Goal: Task Accomplishment & Management: Manage account settings

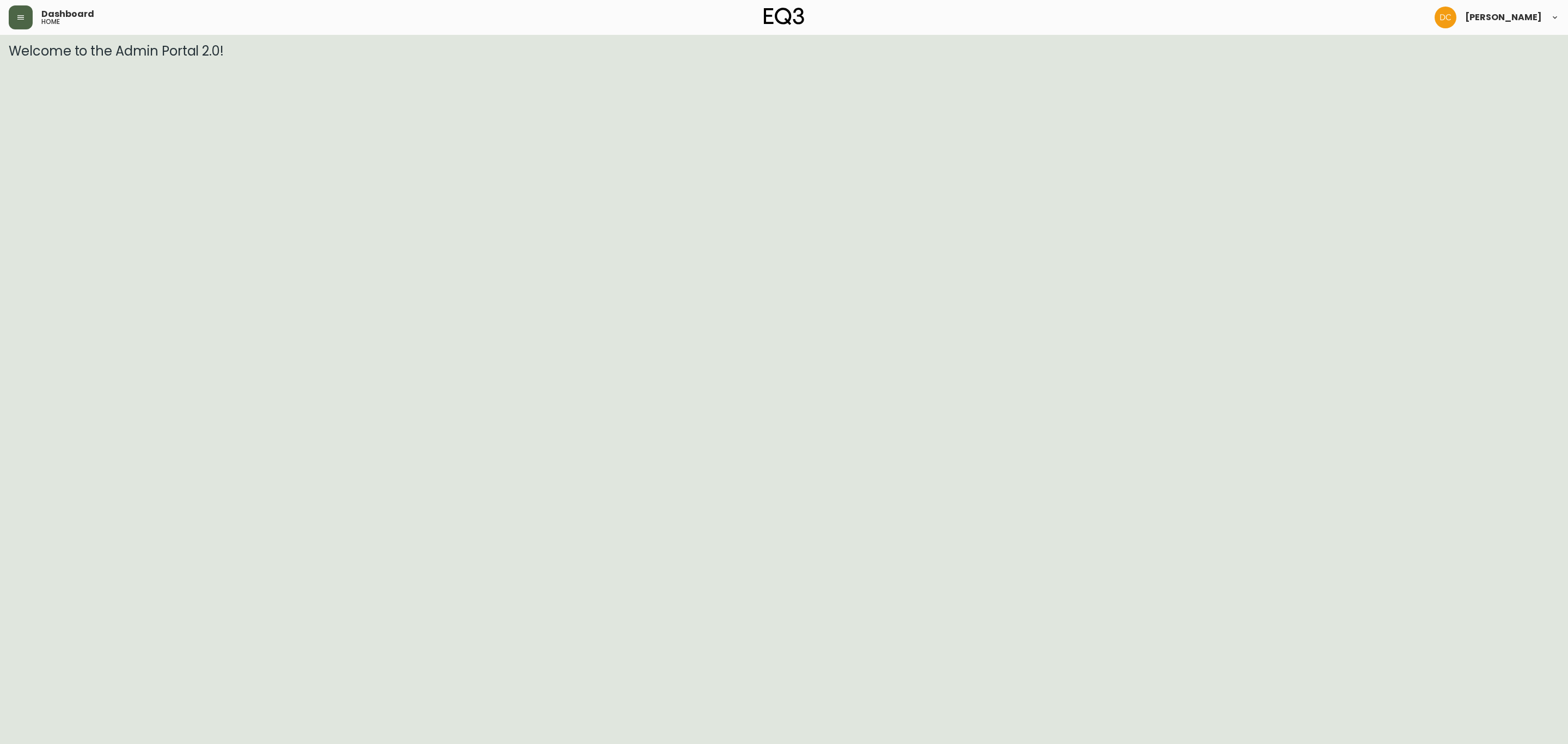
click at [9, 16] on button "button" at bounding box center [20, 17] width 24 height 24
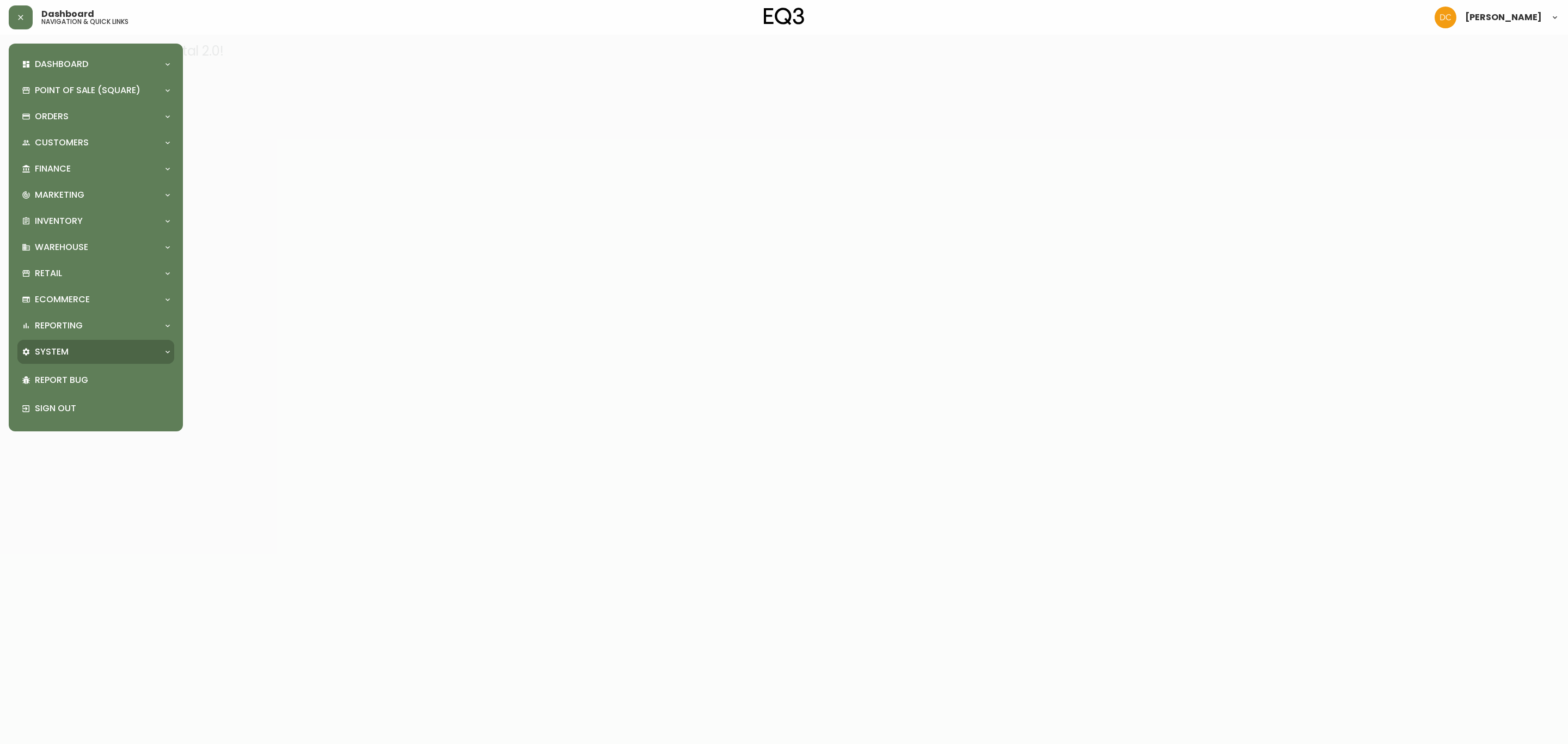
click at [77, 340] on div "System" at bounding box center [96, 351] width 157 height 24
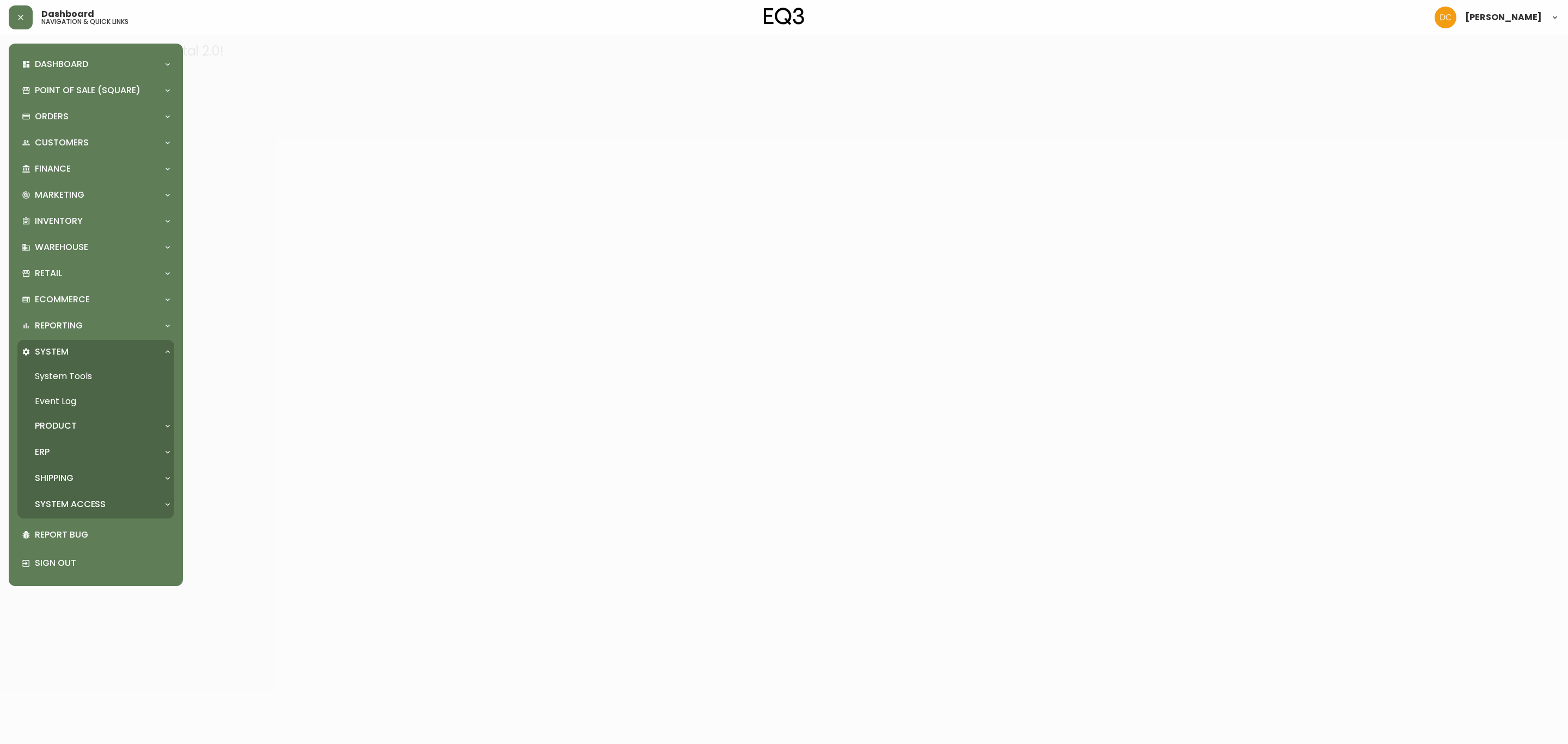
click at [92, 432] on div "Product" at bounding box center [96, 426] width 157 height 24
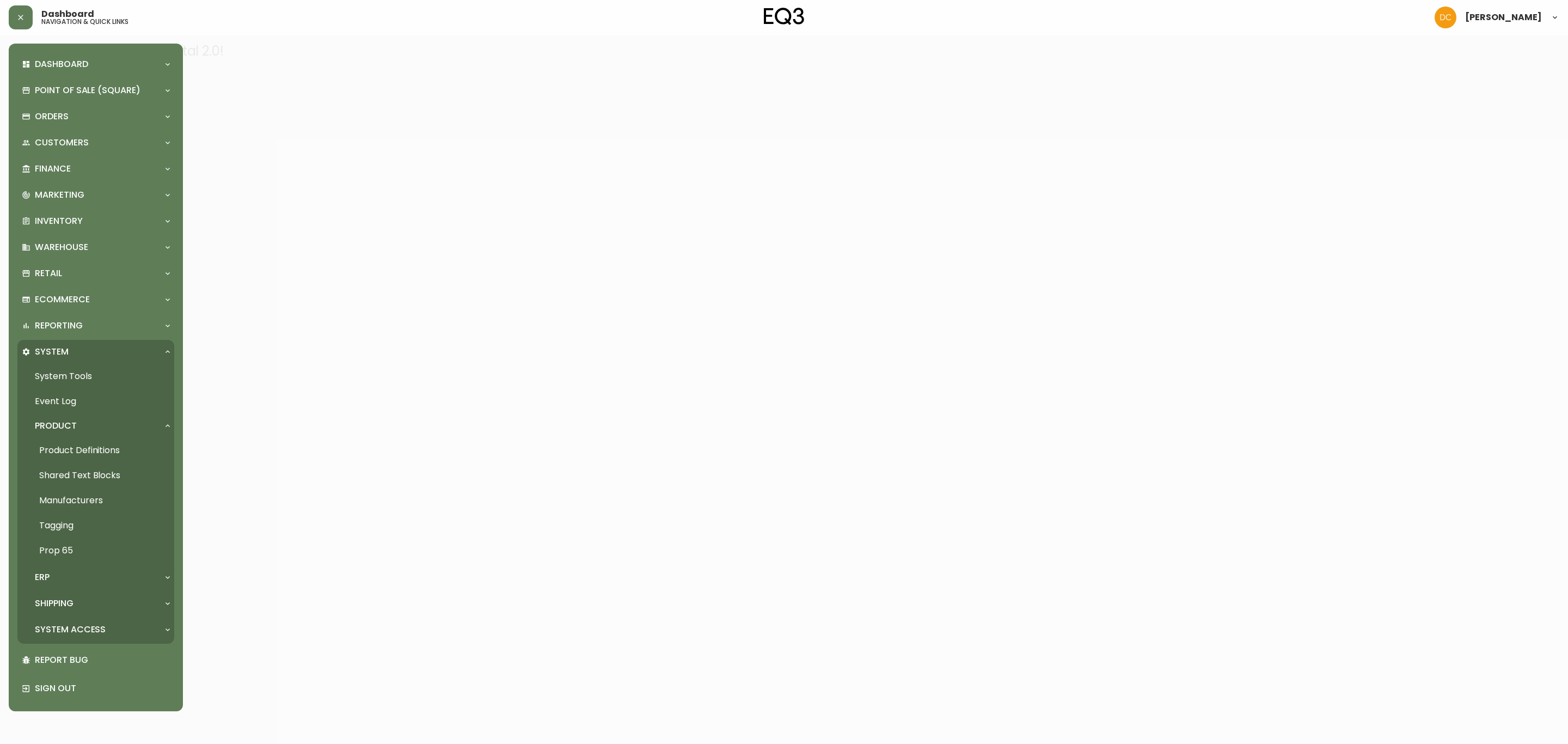
click at [95, 452] on link "Product Definitions" at bounding box center [96, 450] width 157 height 25
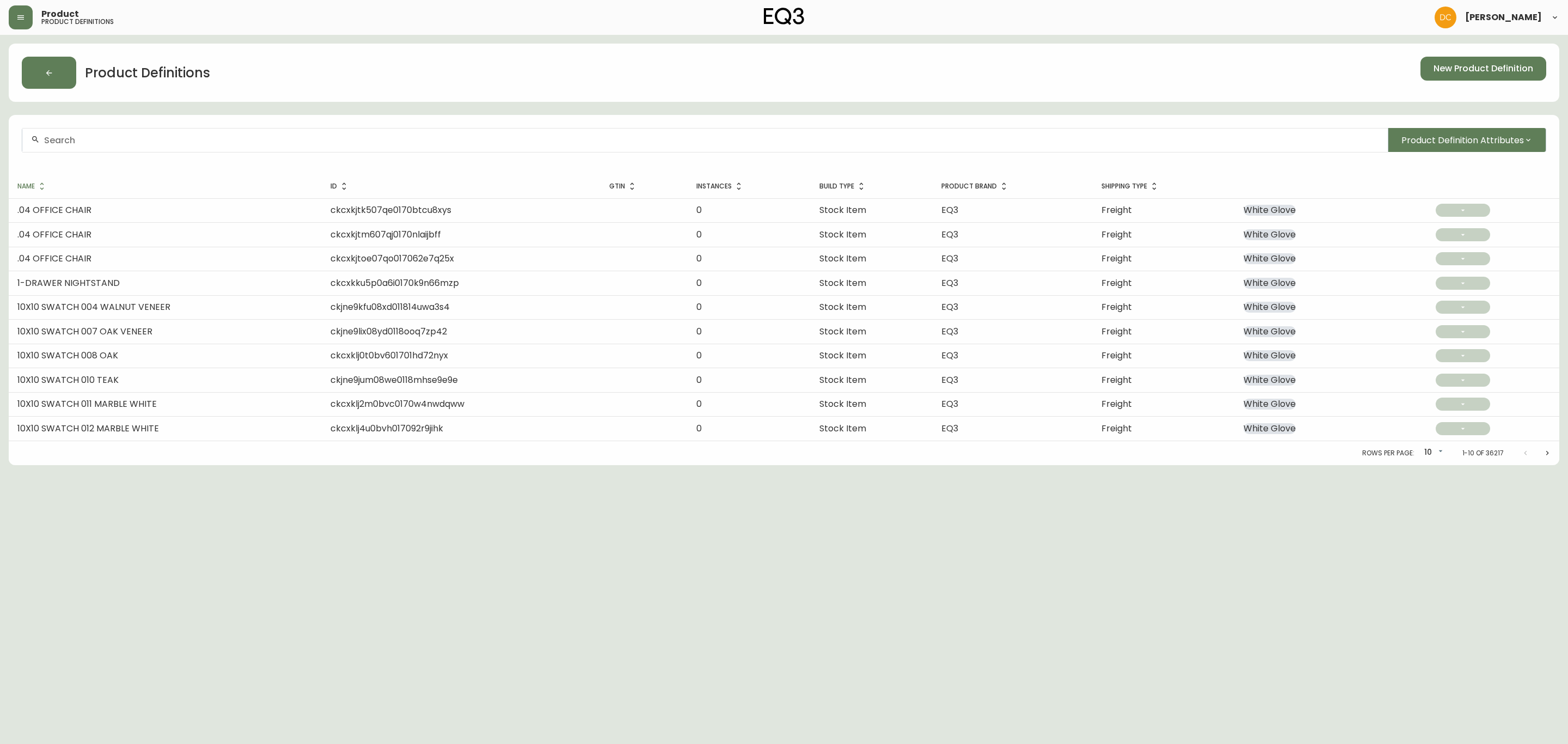
click at [374, 153] on div "Product Definition Attributes" at bounding box center [783, 144] width 1550 height 59
click at [386, 142] on input "text" at bounding box center [711, 140] width 1335 height 10
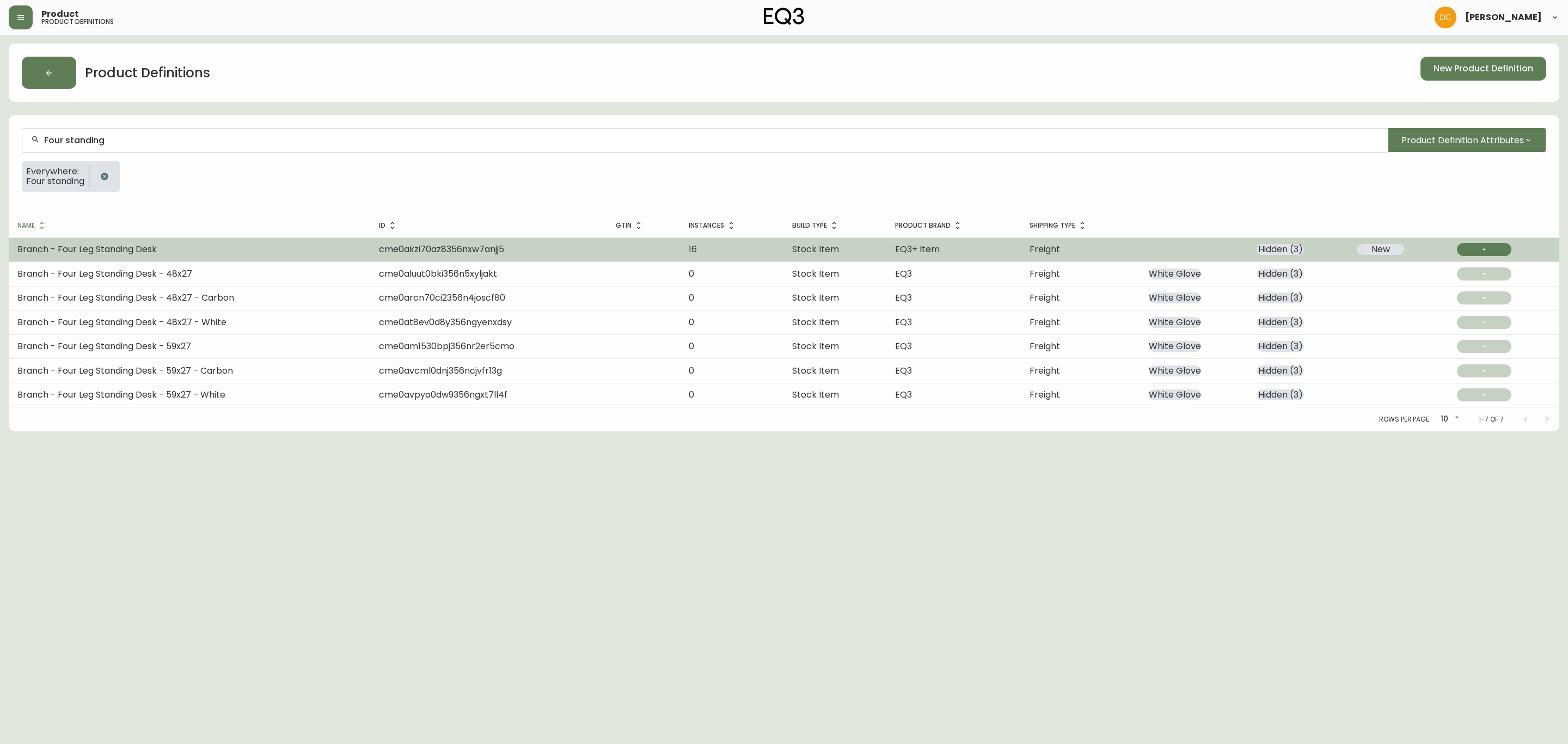
type input "Four standing"
click at [362, 244] on td "Branch - Four Leg Standing Desk" at bounding box center [189, 249] width 362 height 24
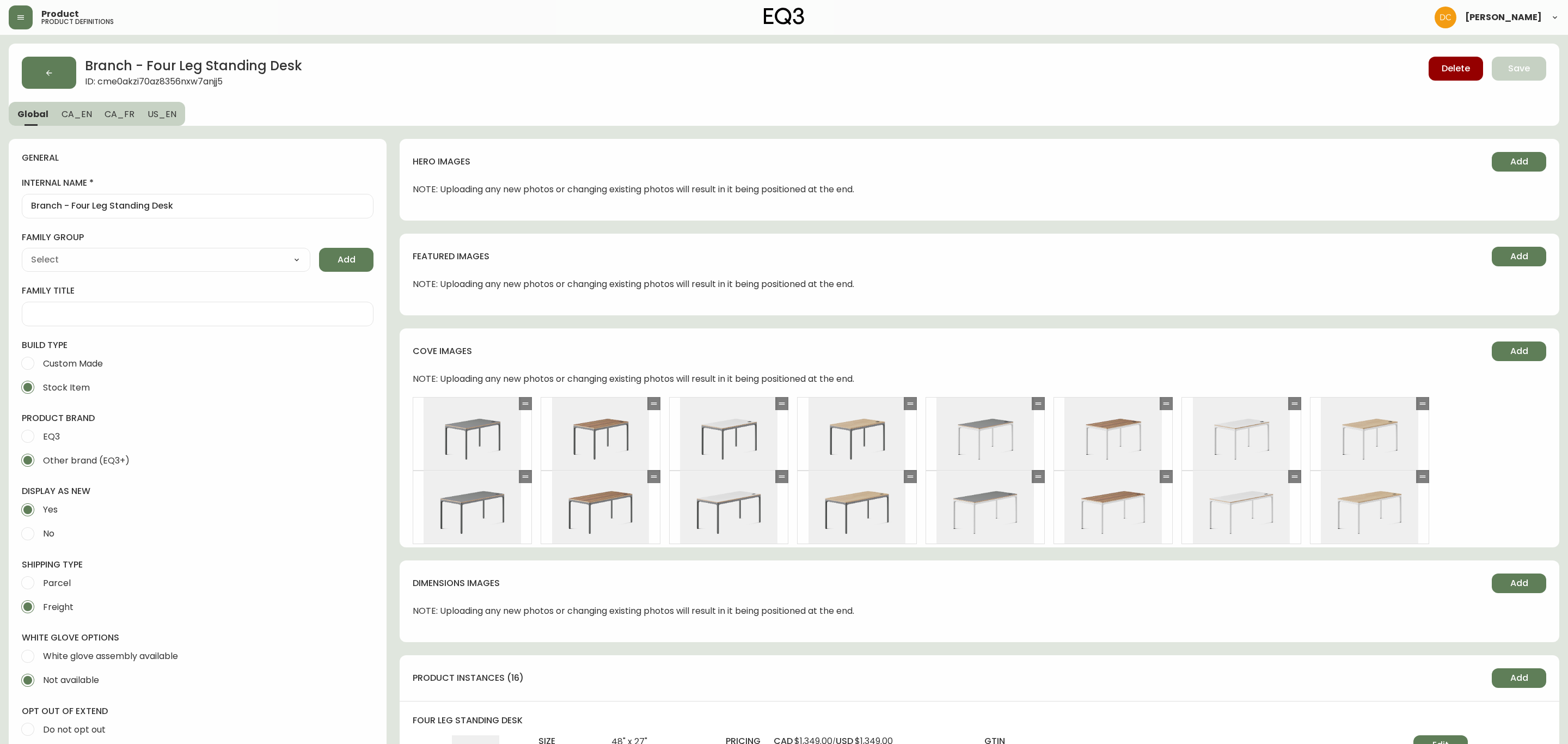
type input "Branch Furniture"
select select "cmdqi44aw1pvq0198ref13kmb"
type input "Furniture > Office Furniture > Desks"
click at [86, 102] on button "CA_EN" at bounding box center [77, 113] width 44 height 24
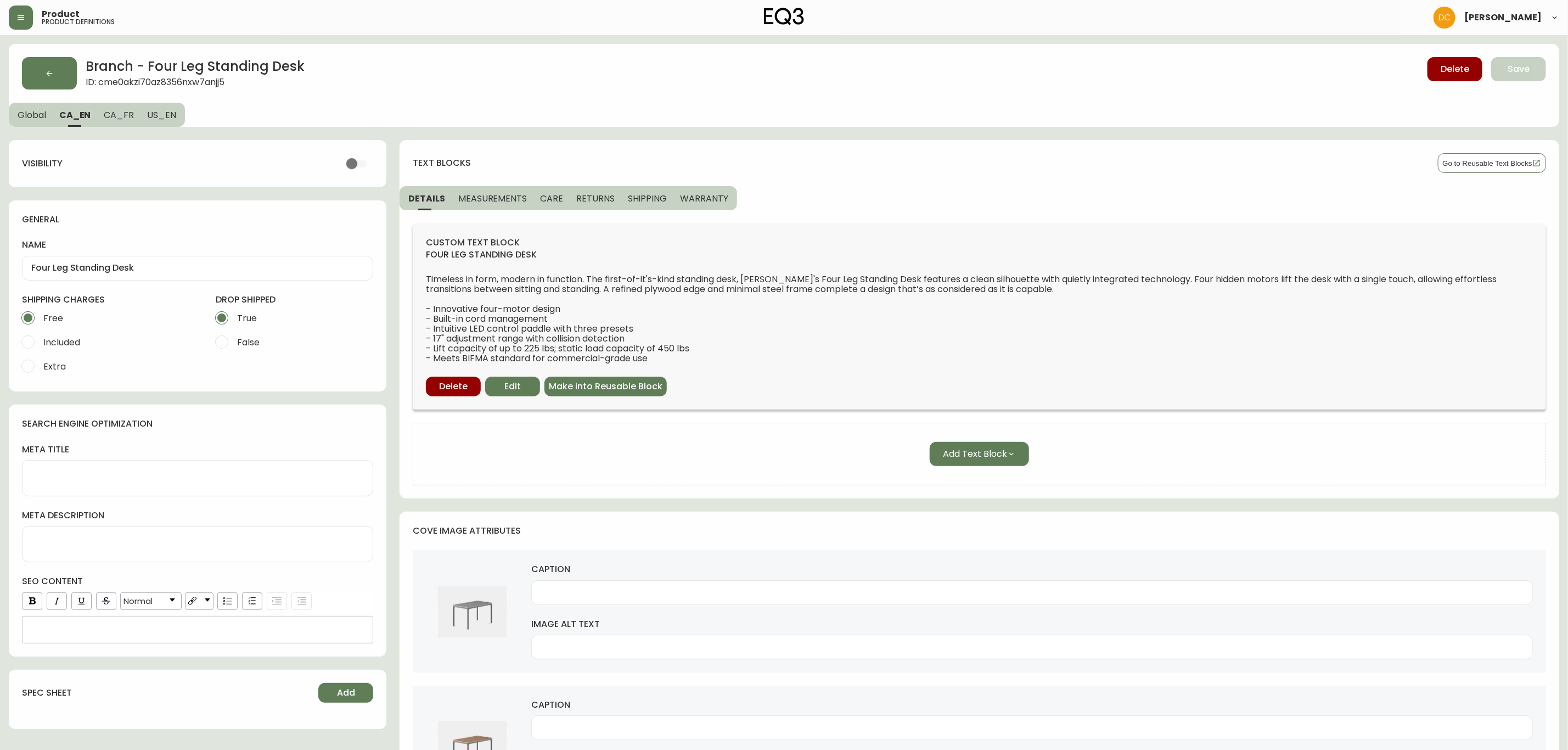
click at [352, 168] on input "checkbox" at bounding box center [352, 164] width 63 height 21
click at [131, 114] on span "CA_FR" at bounding box center [118, 115] width 30 height 12
checkbox input "false"
type input "Bureau adjustable Four Leg"
click at [355, 166] on input "checkbox" at bounding box center [352, 164] width 63 height 21
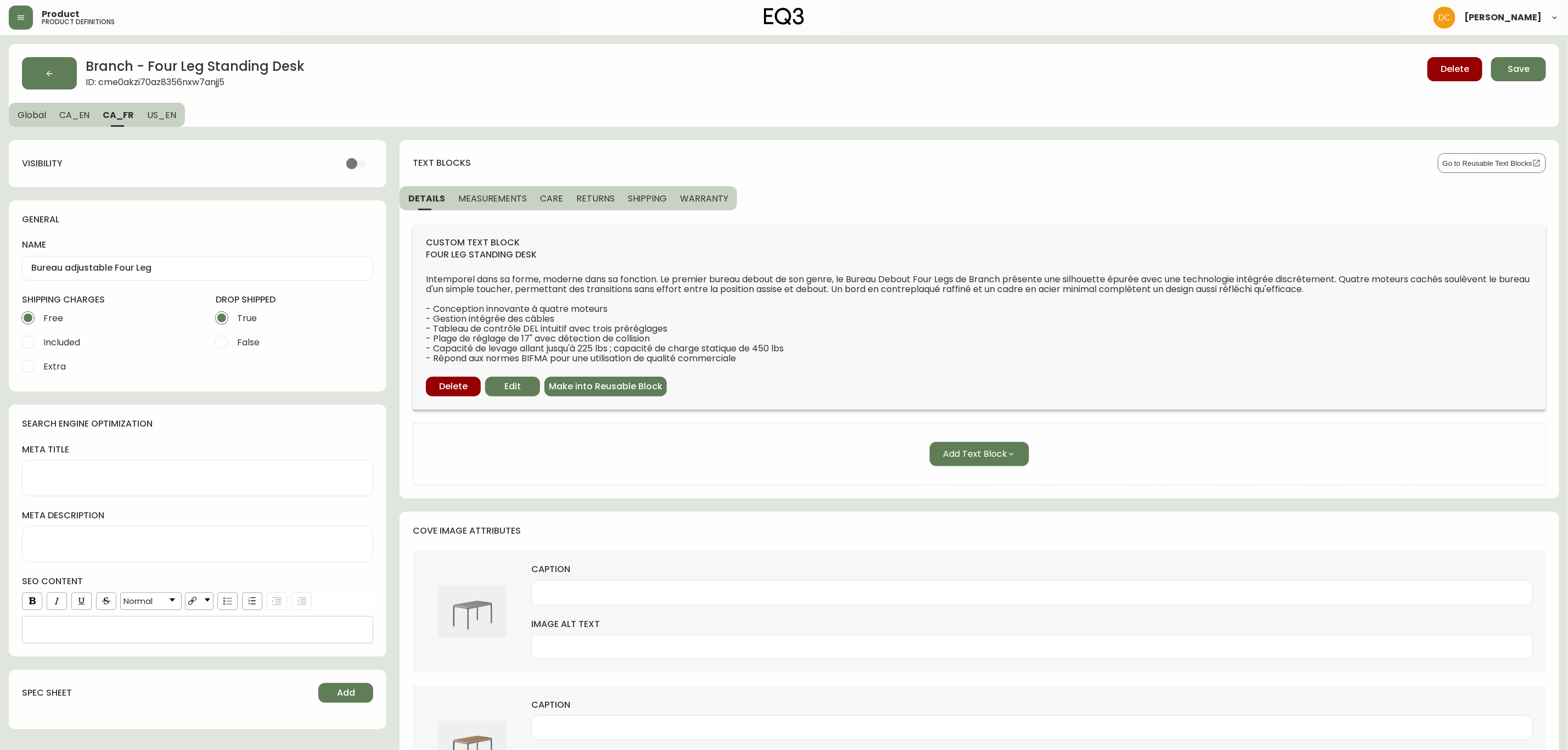
checkbox input "true"
click at [87, 117] on span "CA_EN" at bounding box center [75, 115] width 31 height 12
type input "Four Leg Standing Desk"
click at [33, 115] on span "Global" at bounding box center [32, 115] width 29 height 12
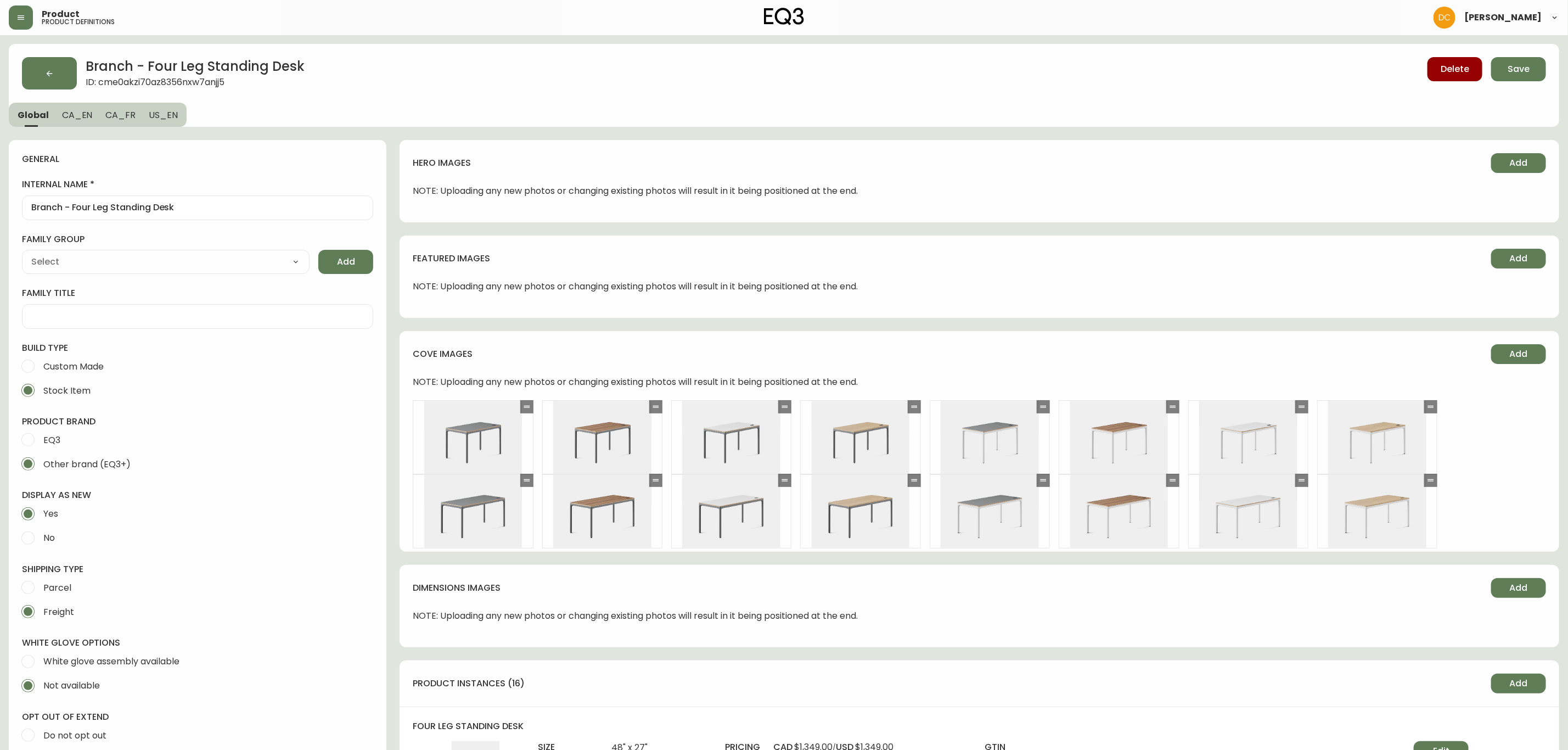
type input "Branch Furniture"
select select "cmdqi44aw1pvq0198ref13kmb"
type input "Furniture > Office Furniture > Desks"
click at [80, 115] on span "CA_EN" at bounding box center [77, 115] width 31 height 12
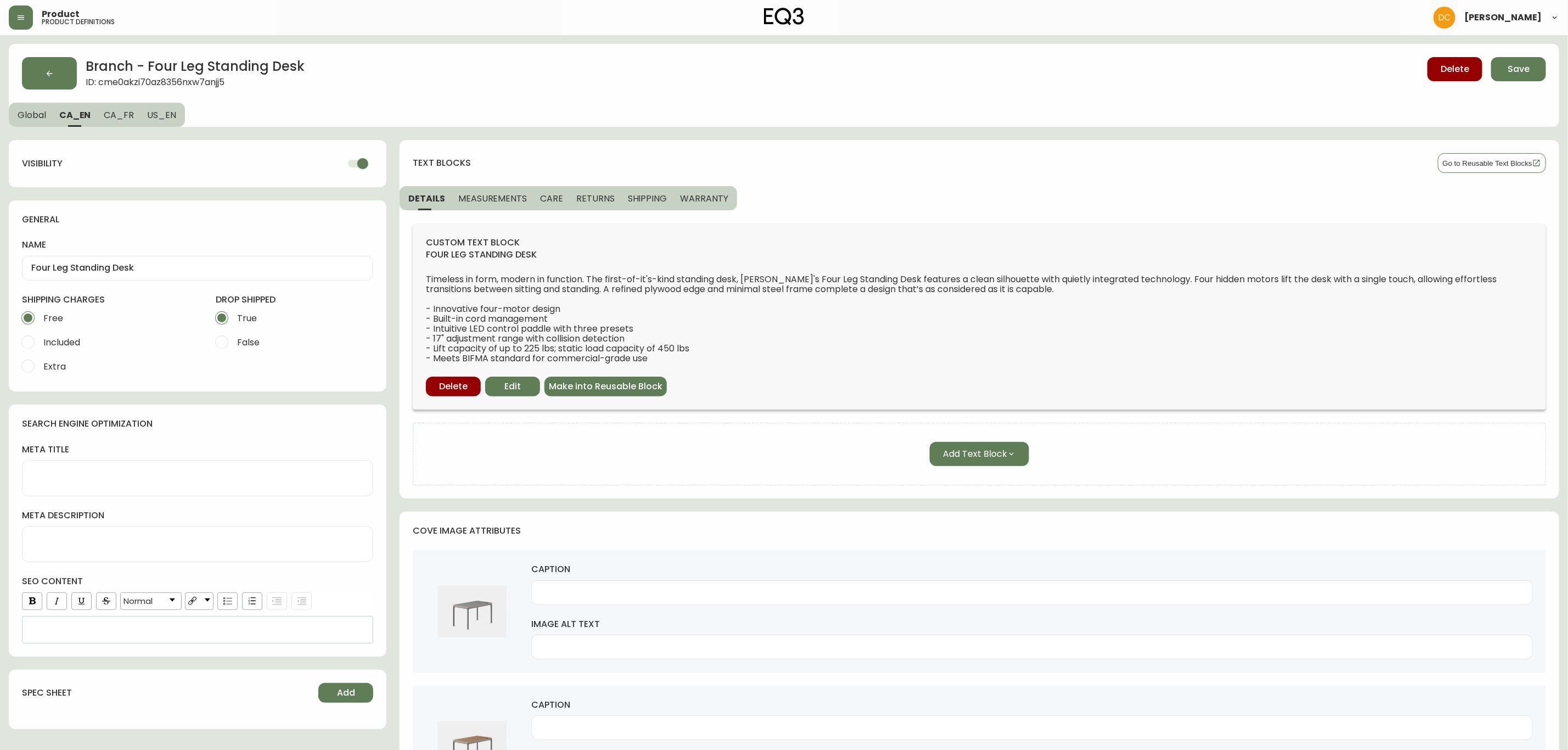
click at [503, 195] on span "MEASUREMENTS" at bounding box center [493, 198] width 69 height 12
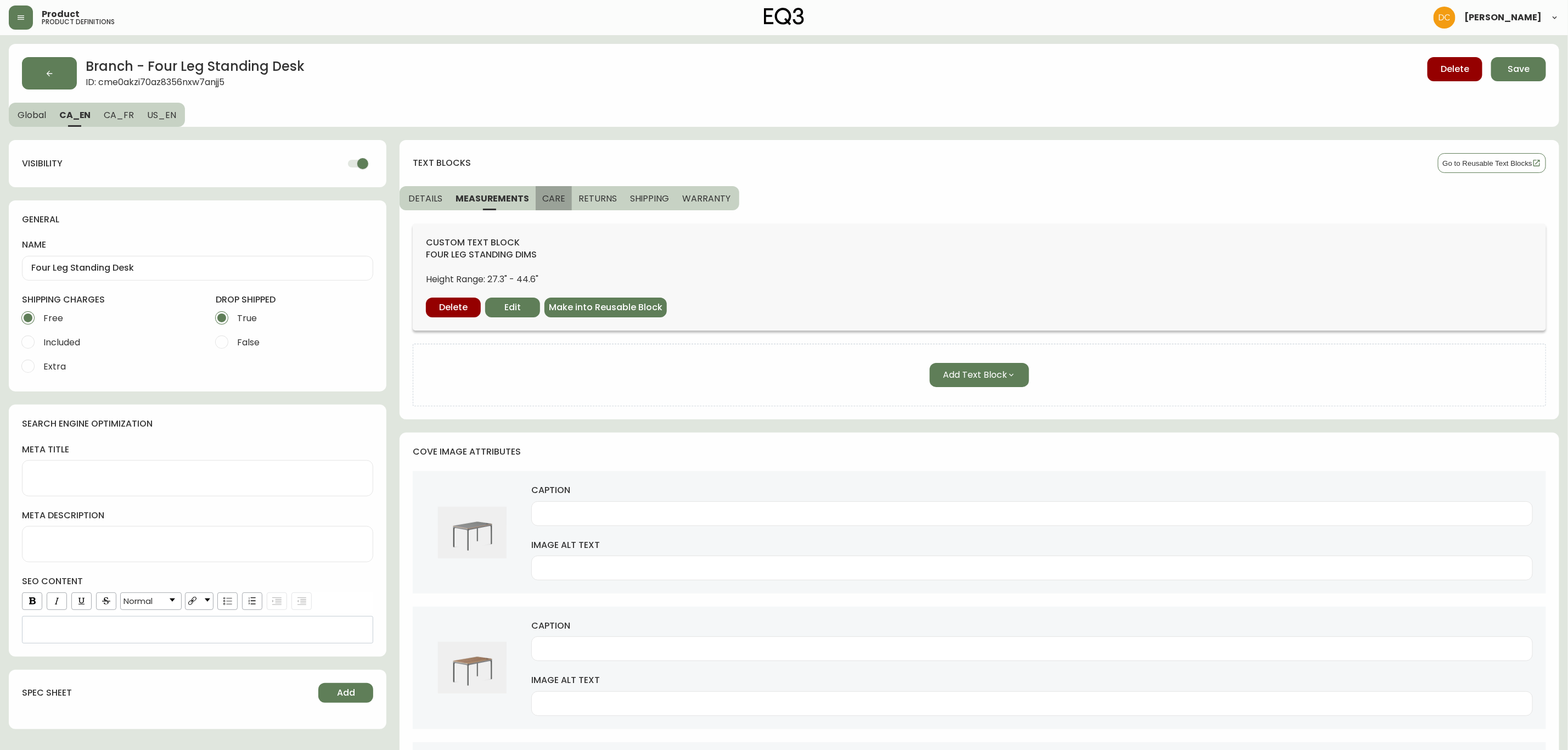
click at [547, 203] on span "CARE" at bounding box center [554, 198] width 23 height 12
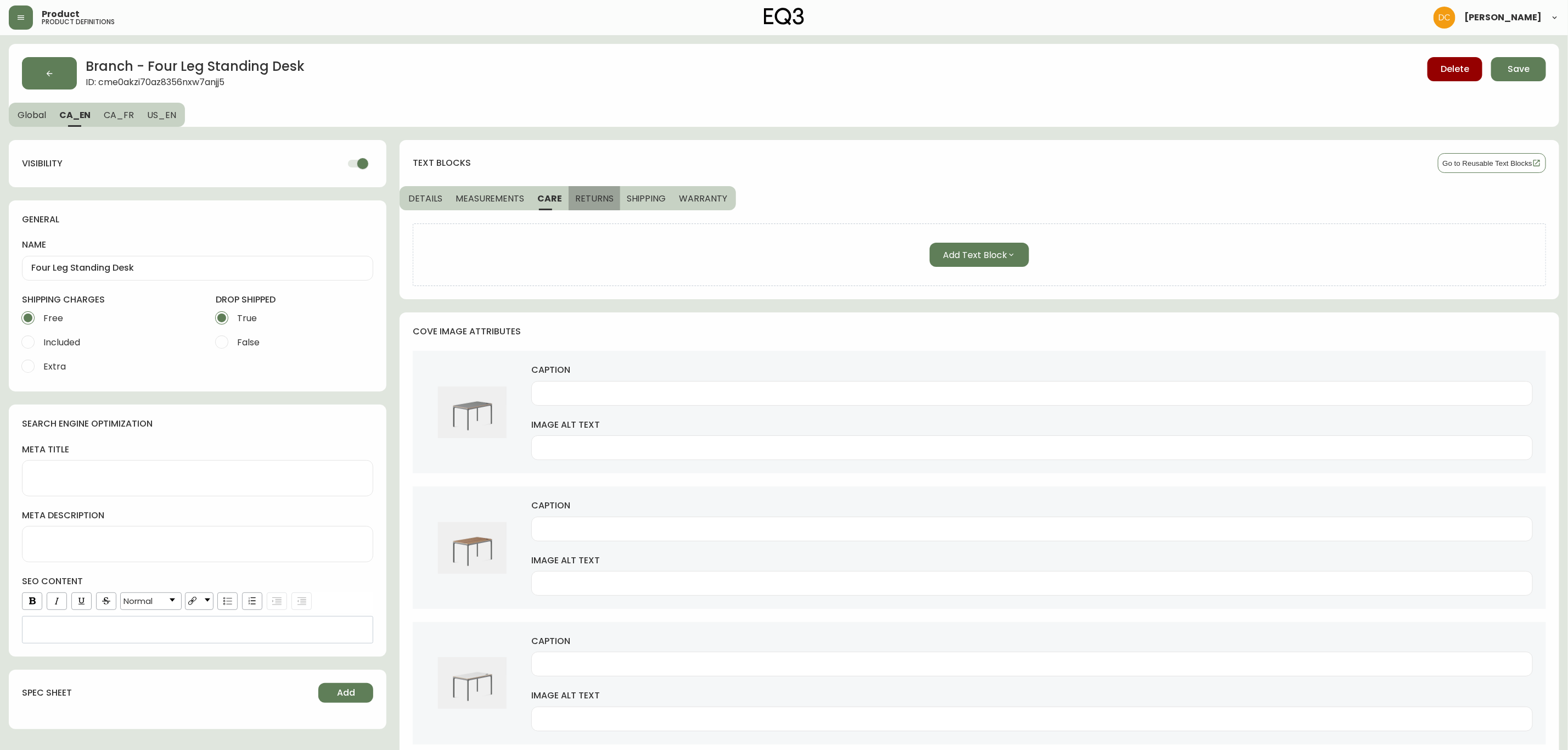
click at [611, 203] on button "RETURNS" at bounding box center [595, 198] width 52 height 24
click at [639, 203] on span "SHIPPING" at bounding box center [648, 198] width 39 height 12
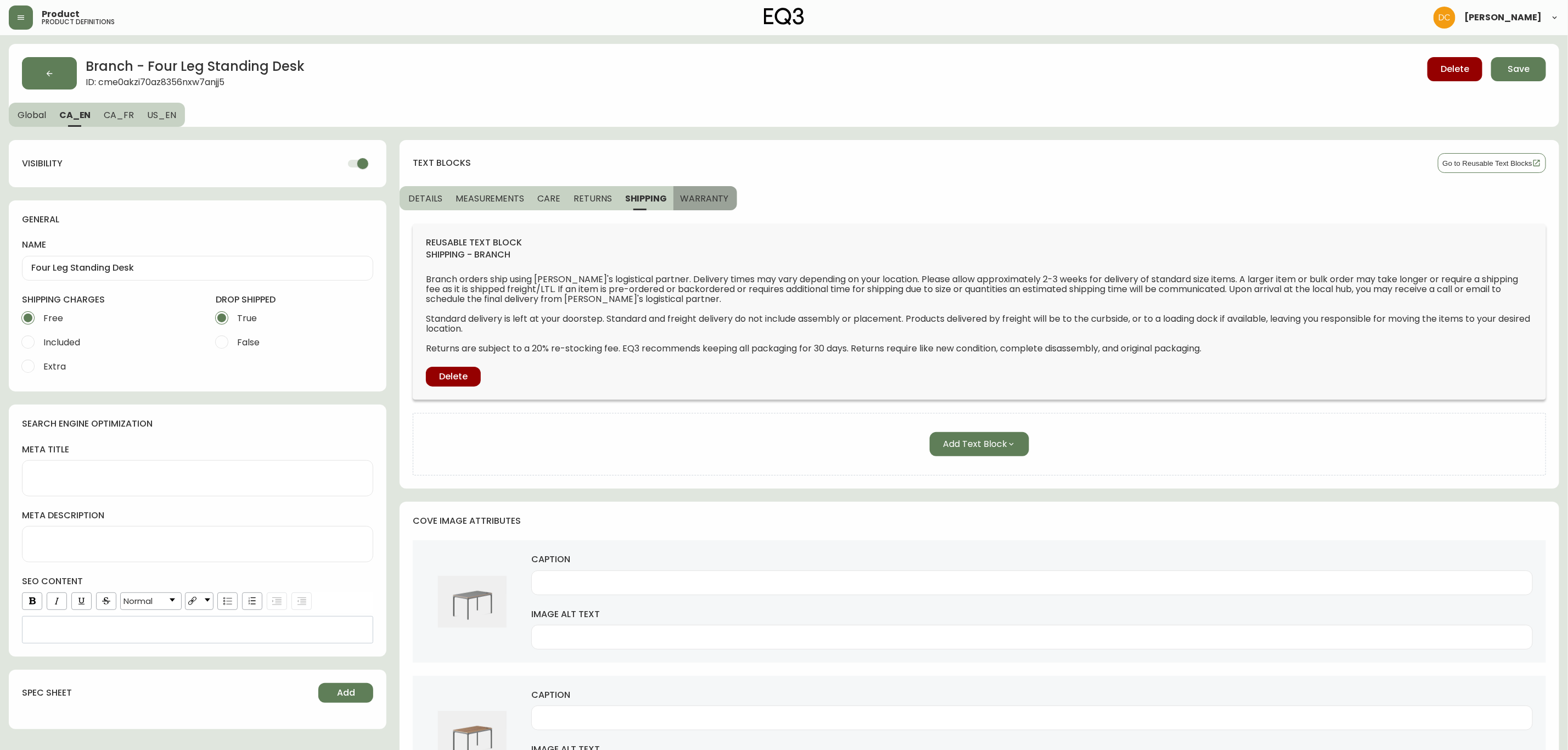
click at [686, 206] on button "WARRANTY" at bounding box center [705, 198] width 64 height 24
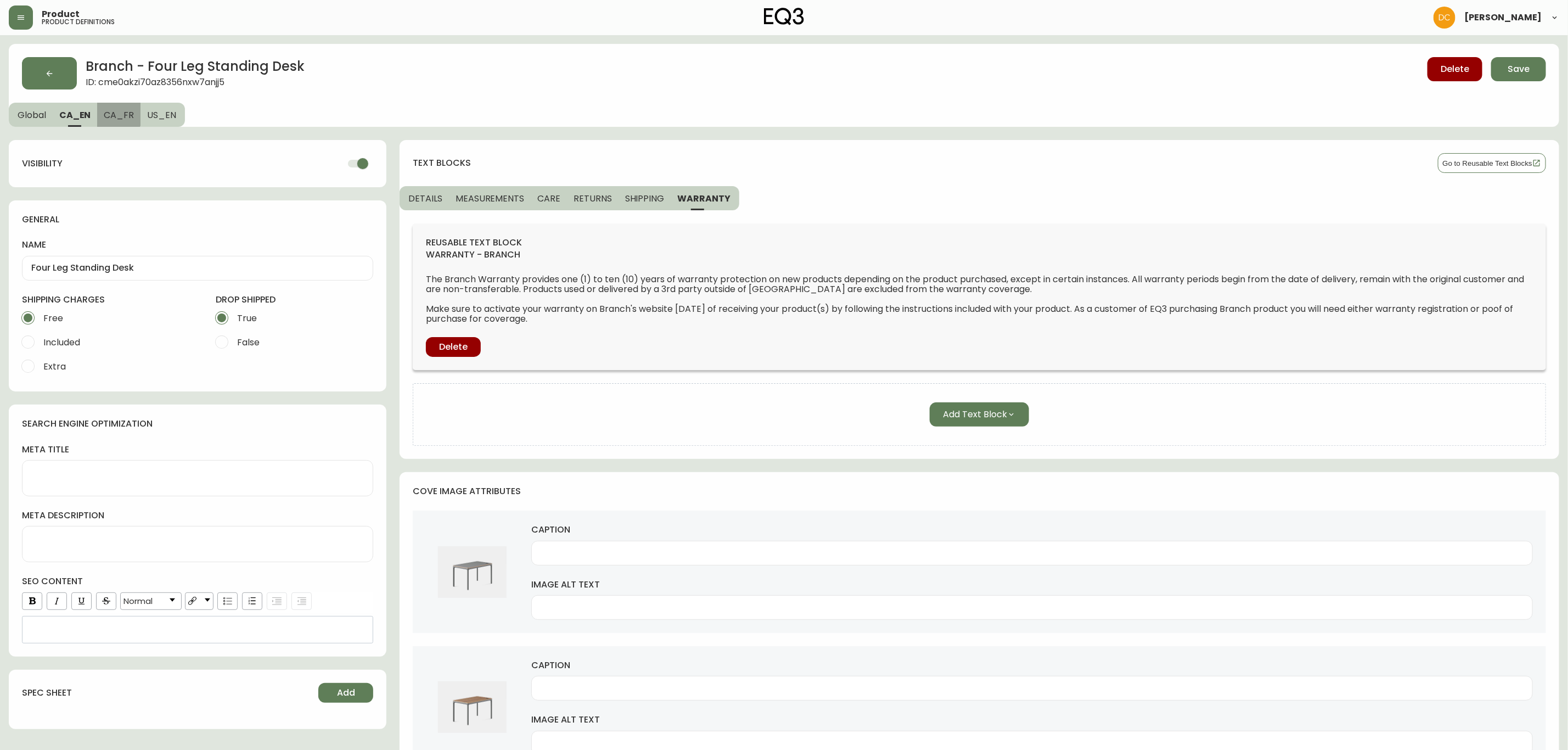
click at [114, 111] on span "CA_FR" at bounding box center [118, 115] width 30 height 12
click at [74, 115] on span "CA_EN" at bounding box center [75, 115] width 31 height 12
type input "Four Leg Standing Desk"
click at [10, 109] on button "Global" at bounding box center [31, 114] width 44 height 24
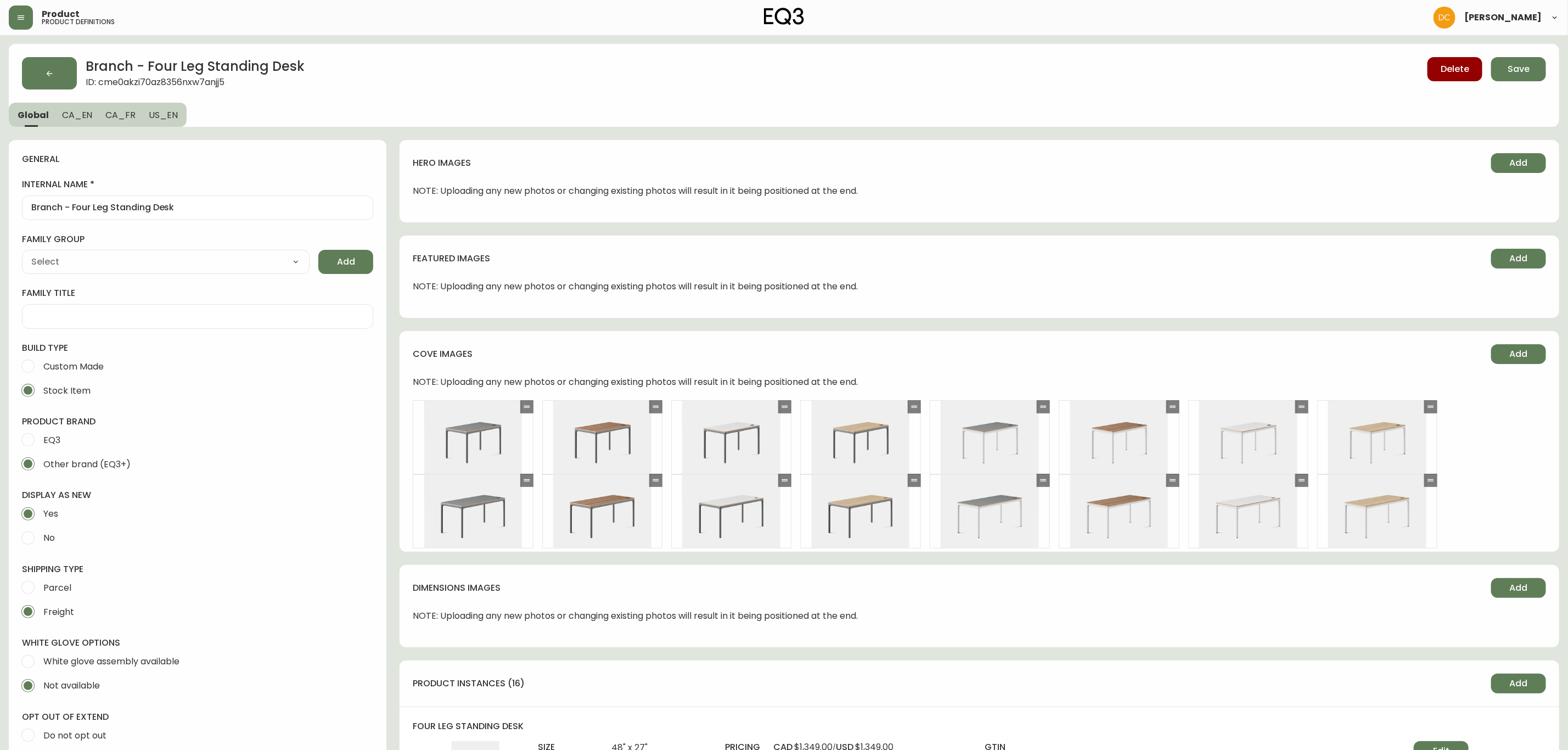
type input "Furniture > Office Furniture > Desks"
type input "Branch Furniture"
select select "cmdqi44aw1pvq0198ref13kmb"
click at [1532, 75] on button "Save" at bounding box center [1518, 69] width 55 height 24
